Goal: Task Accomplishment & Management: Manage account settings

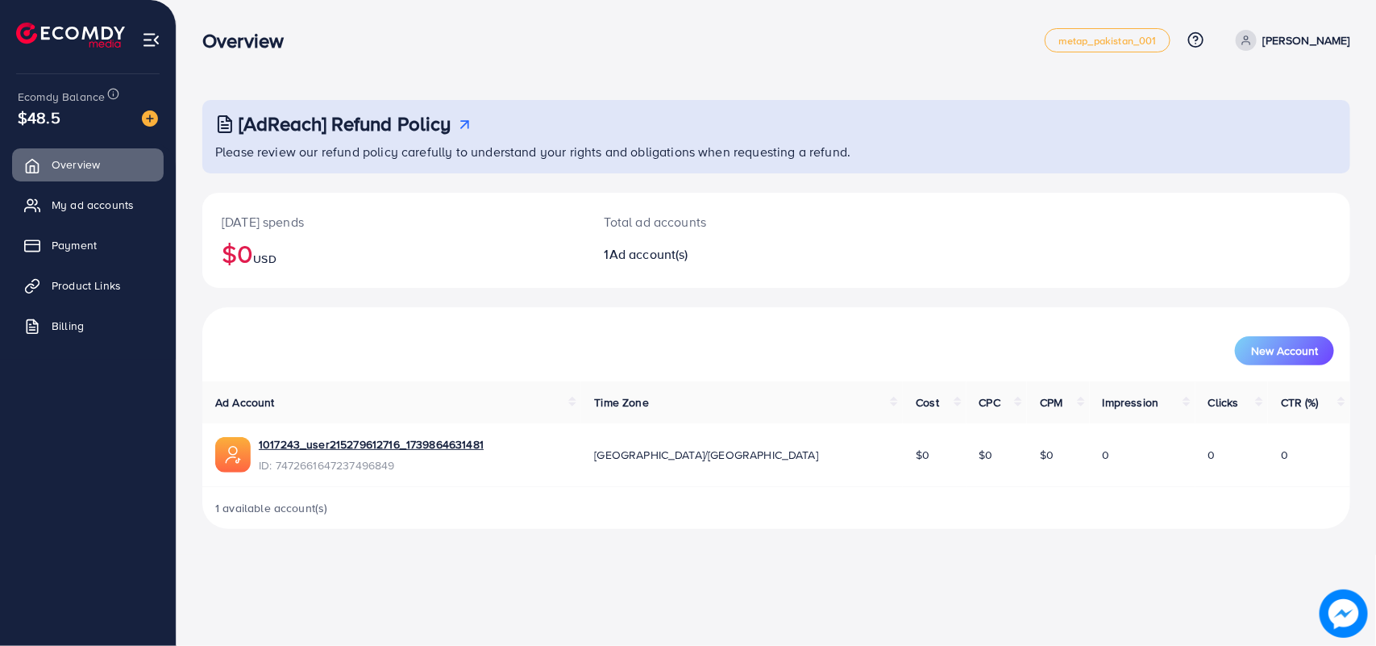
click at [1312, 35] on p "[PERSON_NAME]" at bounding box center [1306, 40] width 87 height 19
click at [1252, 90] on span "Profile" at bounding box center [1249, 95] width 37 height 19
select select "********"
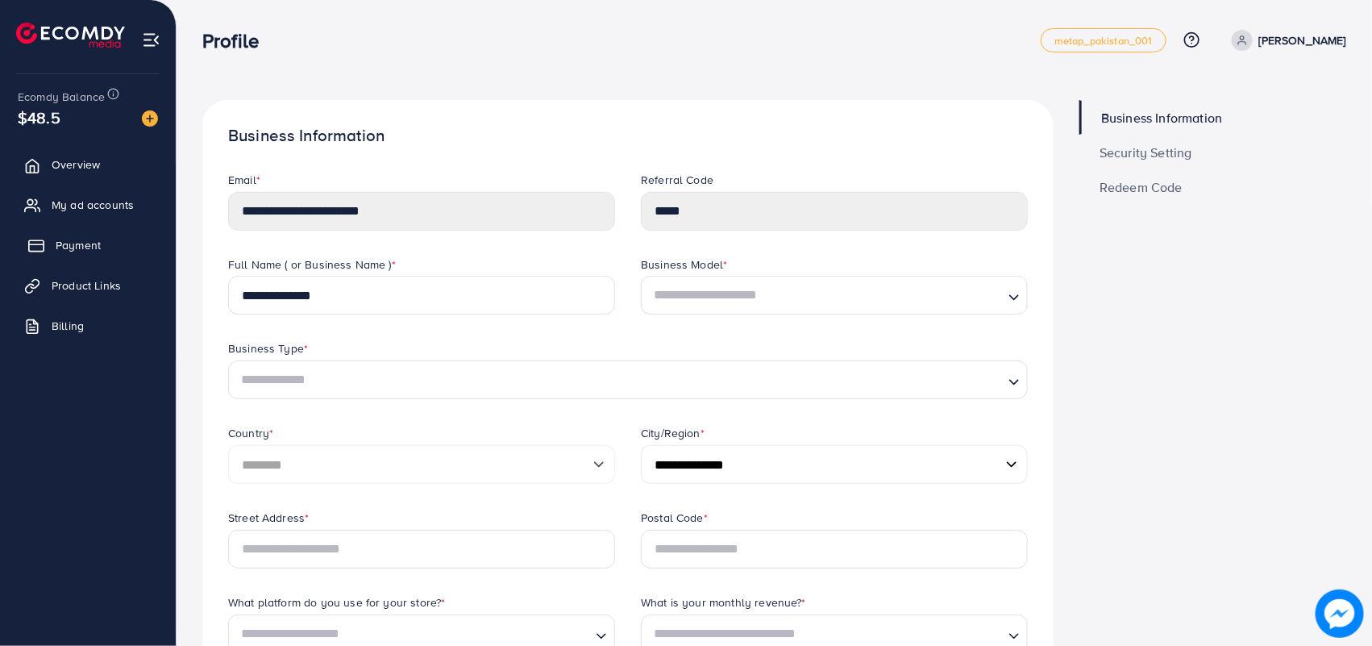
click at [73, 247] on span "Payment" at bounding box center [78, 245] width 45 height 16
